Goal: Task Accomplishment & Management: Use online tool/utility

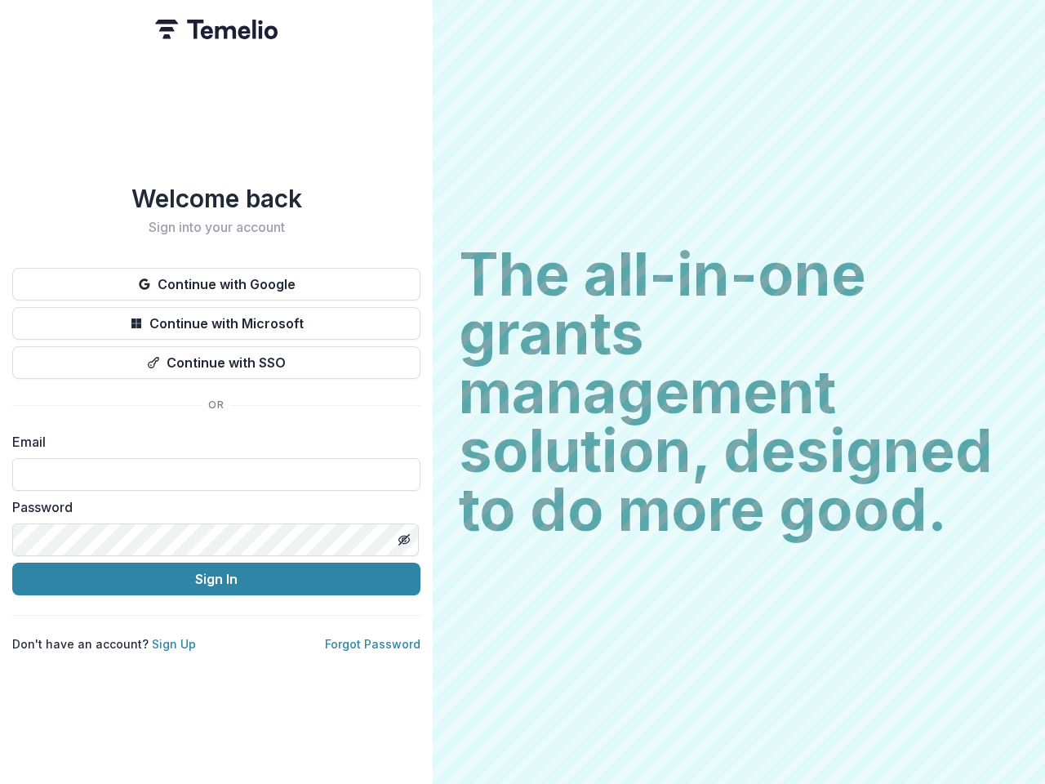
click at [523, 392] on h2 "The all-in-one grants management solution, designed to do more good." at bounding box center [739, 392] width 560 height 294
click at [216, 278] on button "Continue with Google" at bounding box center [216, 284] width 408 height 33
click at [216, 317] on button "Continue with Microsoft" at bounding box center [216, 323] width 408 height 33
click at [216, 356] on button "Continue with SSO" at bounding box center [216, 362] width 408 height 33
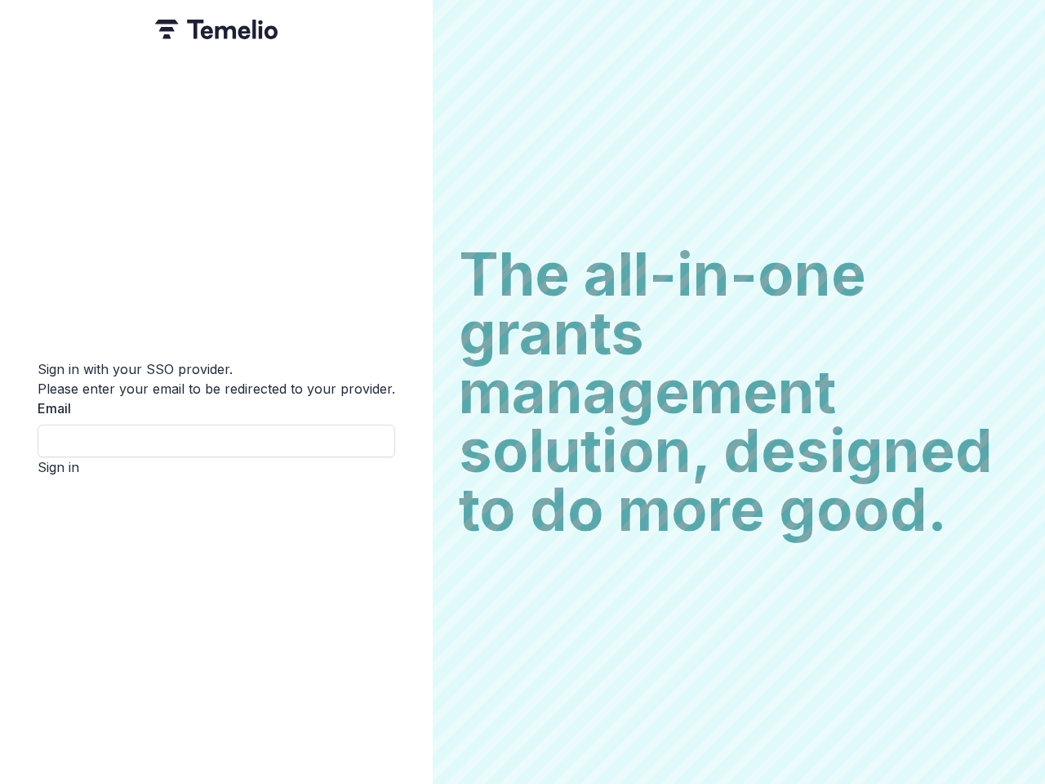
click at [403, 533] on div "Sign in with your SSO provider. Please enter your email to be redirected to you…" at bounding box center [216, 392] width 433 height 784
